Goal: Task Accomplishment & Management: Use online tool/utility

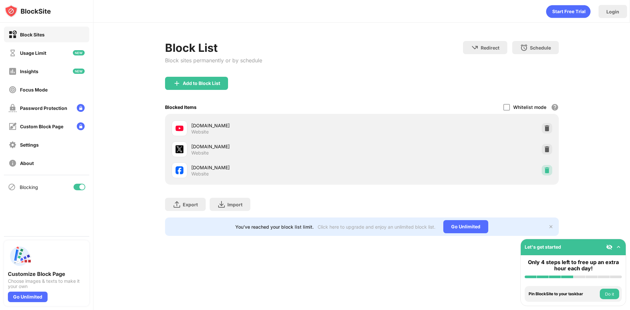
click at [545, 172] on img at bounding box center [547, 170] width 7 height 7
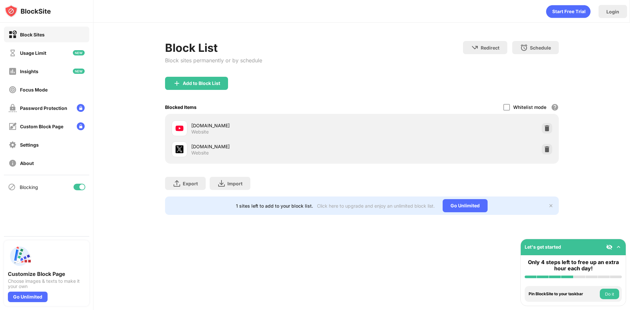
click at [545, 129] on img at bounding box center [547, 128] width 7 height 7
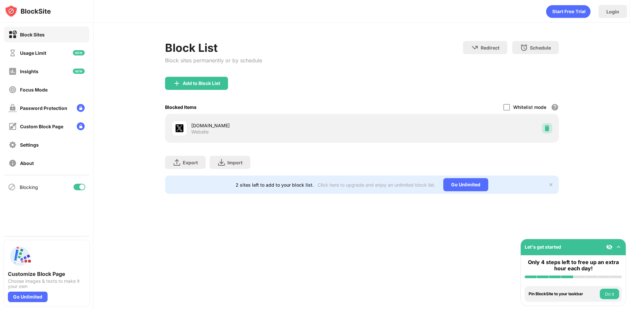
click at [545, 128] on img at bounding box center [547, 128] width 7 height 7
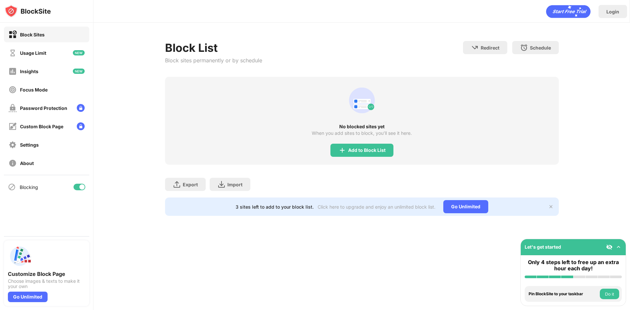
click at [391, 149] on div "Add to Block List" at bounding box center [361, 150] width 63 height 13
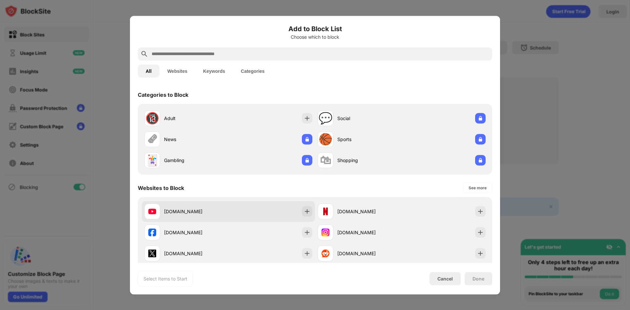
click at [303, 219] on div "youtube.com" at bounding box center [228, 211] width 173 height 21
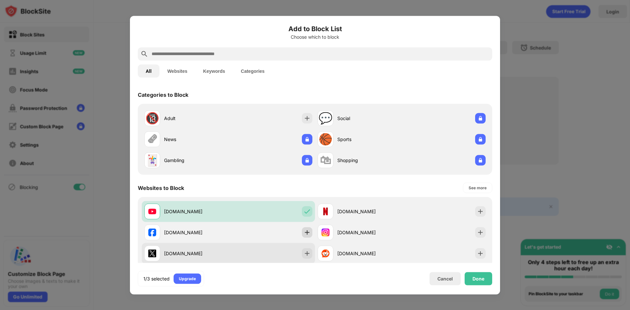
drag, startPoint x: 303, startPoint y: 228, endPoint x: 306, endPoint y: 246, distance: 17.8
click at [303, 229] on div at bounding box center [307, 232] width 10 height 10
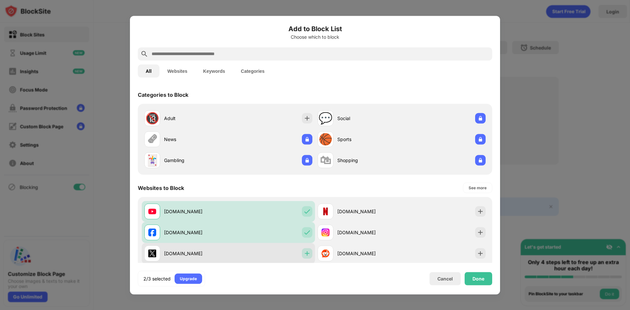
click at [307, 252] on img at bounding box center [307, 253] width 7 height 7
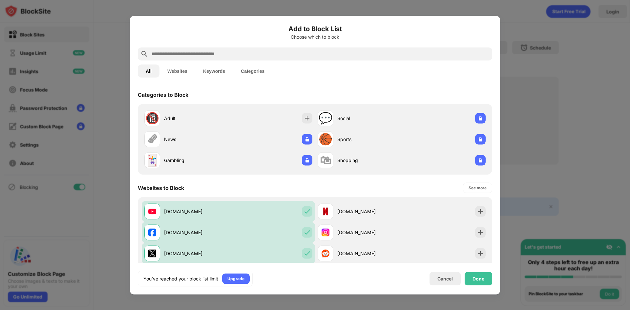
click at [493, 278] on div "Add to Block List Choose which to block All Websites Keywords Categories Catego…" at bounding box center [315, 155] width 370 height 279
click at [483, 279] on div "Done" at bounding box center [478, 278] width 12 height 5
